Goal: Task Accomplishment & Management: Use online tool/utility

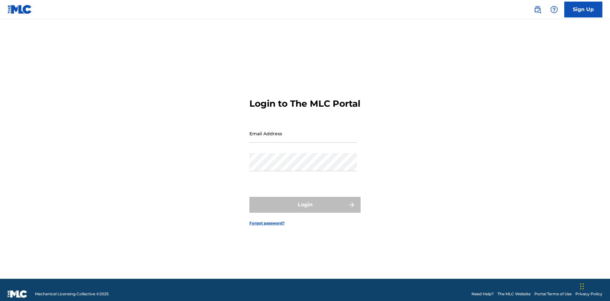
scroll to position [8, 0]
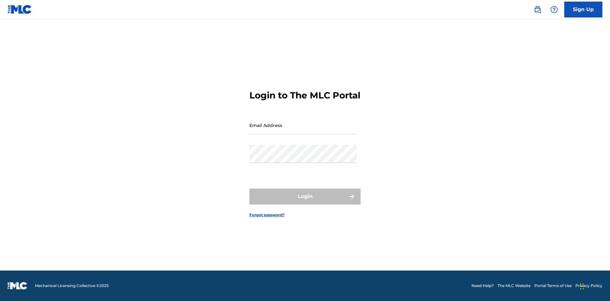
click at [303, 131] on input "Email Address" at bounding box center [303, 125] width 107 height 18
type input "[EMAIL_ADDRESS][DOMAIN_NAME]"
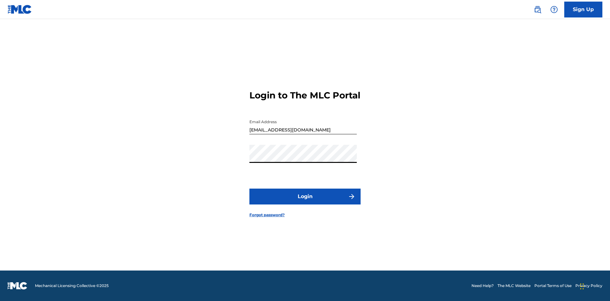
click at [305, 202] on button "Login" at bounding box center [305, 197] width 111 height 16
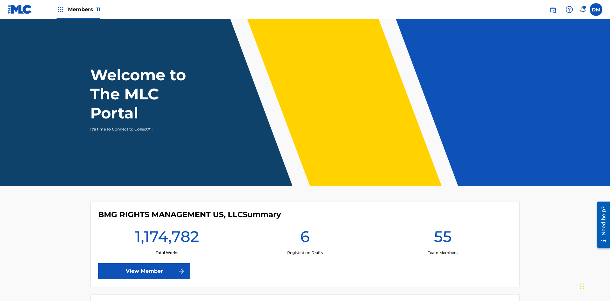
scroll to position [27, 0]
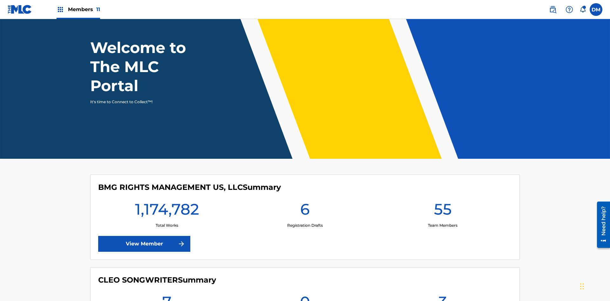
click at [78, 9] on span "Members 11" at bounding box center [84, 9] width 32 height 7
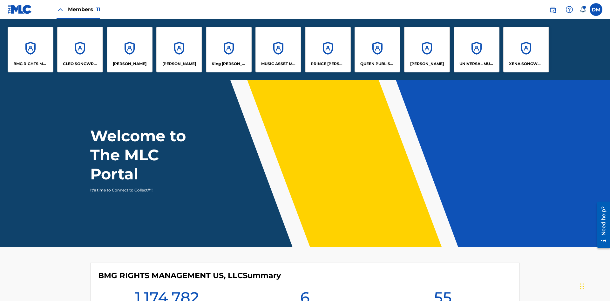
scroll to position [0, 0]
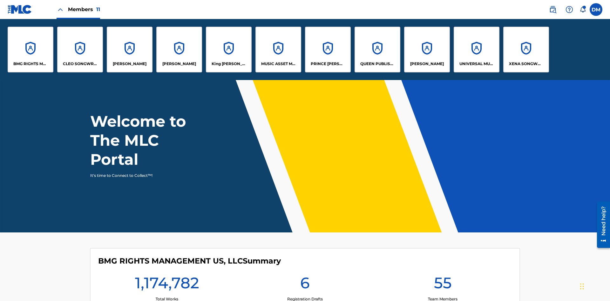
click at [179, 64] on p "[PERSON_NAME]" at bounding box center [179, 64] width 34 height 6
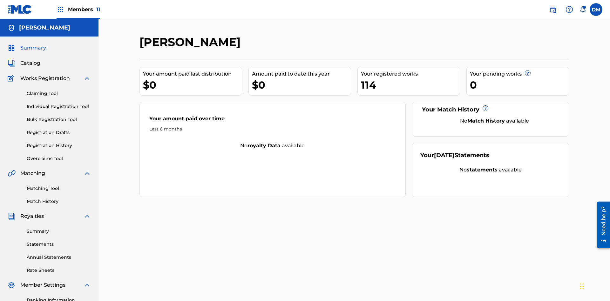
click at [59, 155] on link "Overclaims Tool" at bounding box center [59, 158] width 64 height 7
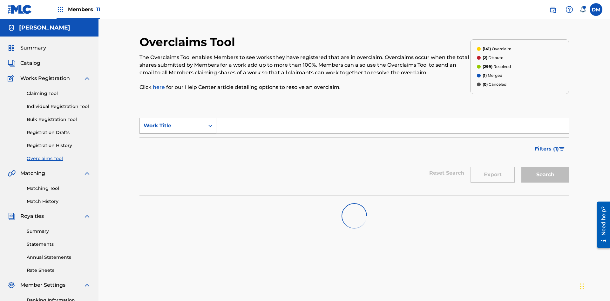
click at [172, 122] on div "Work Title" at bounding box center [172, 126] width 57 height 8
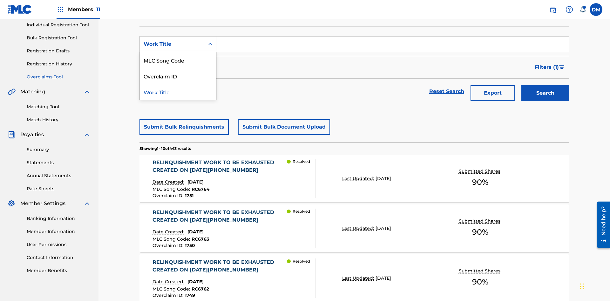
click at [178, 76] on div "Overclaim ID" at bounding box center [178, 76] width 76 height 16
click at [393, 46] on input "Search Form" at bounding box center [393, 44] width 353 height 15
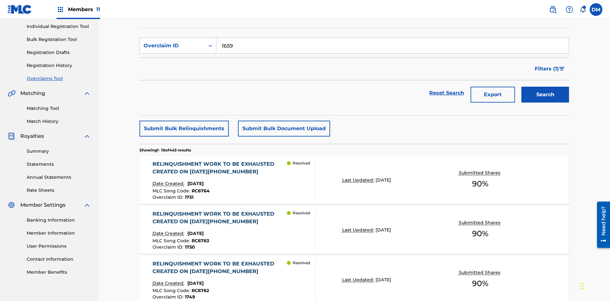
type input "1659"
click at [546, 87] on button "Search" at bounding box center [546, 95] width 48 height 16
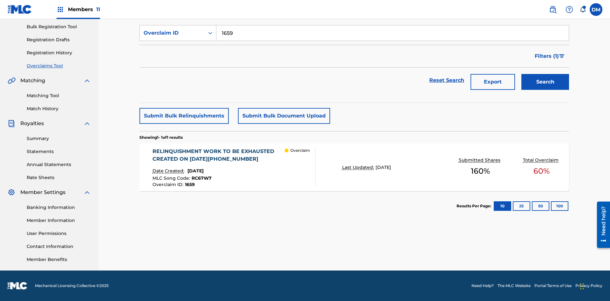
click at [218, 155] on div "RELINQUISHMENT WORK TO BE EXHAUSTED CREATED ON [DATE][PHONE_NUMBER]" at bounding box center [219, 155] width 133 height 15
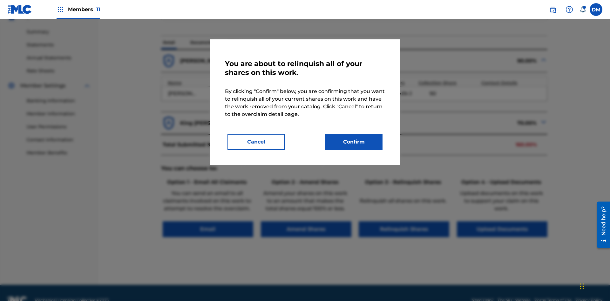
click at [354, 142] on button "Confirm" at bounding box center [354, 142] width 57 height 16
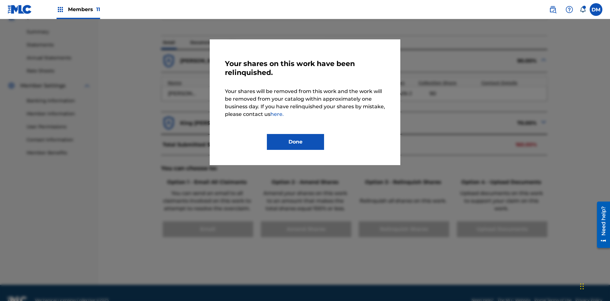
click at [296, 142] on button "Done" at bounding box center [295, 142] width 57 height 16
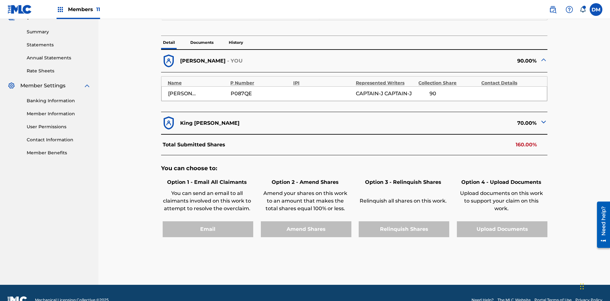
click at [236, 45] on p "History" at bounding box center [236, 42] width 18 height 13
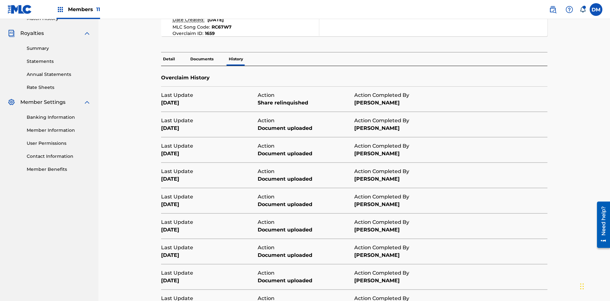
scroll to position [230, 0]
